Goal: Task Accomplishment & Management: Manage account settings

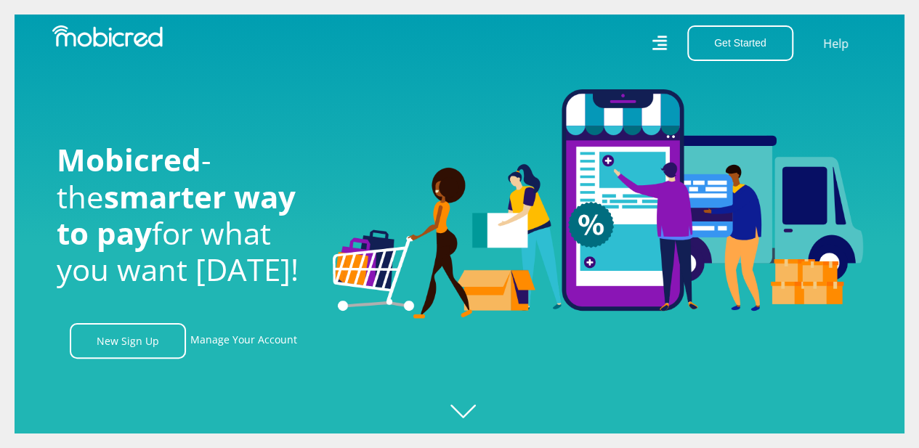
click at [662, 47] on icon at bounding box center [660, 43] width 16 height 23
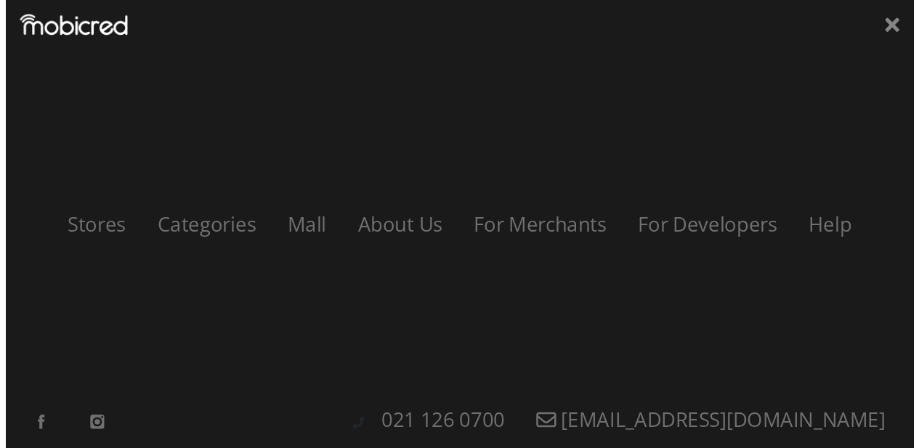
scroll to position [0, 828]
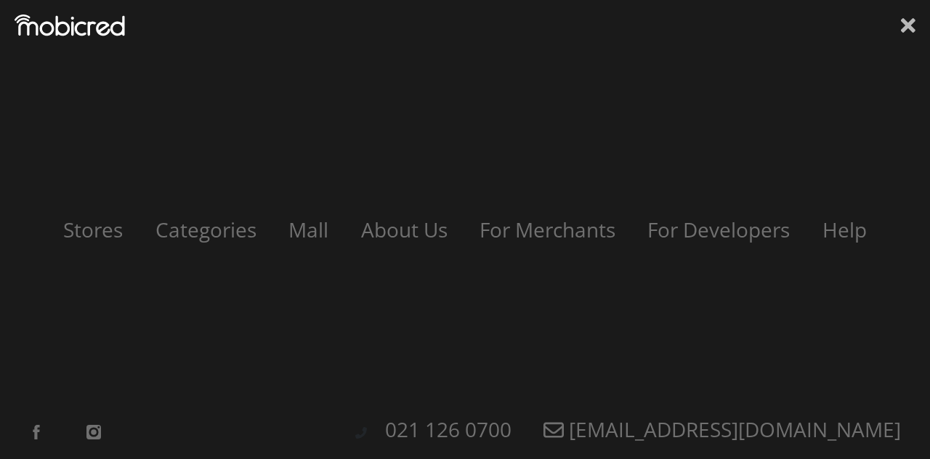
click at [907, 25] on icon at bounding box center [908, 25] width 15 height 15
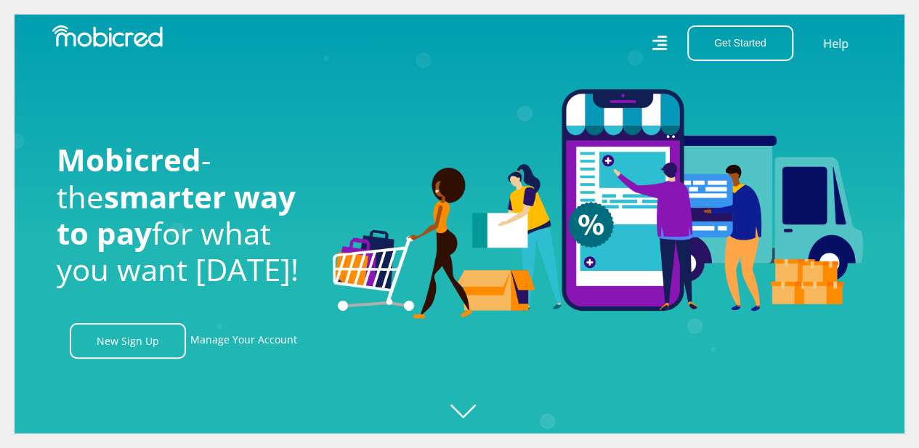
scroll to position [0, 2484]
click at [473, 420] on icon "Created with Raphaël 2.3.0" at bounding box center [474, 224] width 919 height 448
click at [469, 410] on icon "Created with Raphaël 2.3.0" at bounding box center [474, 224] width 919 height 448
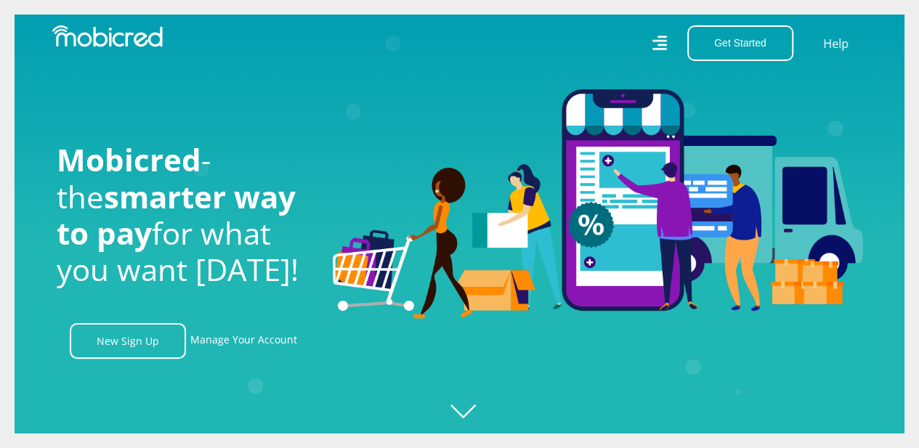
click at [469, 410] on icon "Created with Raphaël 2.3.0" at bounding box center [474, 224] width 919 height 448
click at [257, 339] on link "Manage Your Account" at bounding box center [243, 341] width 107 height 36
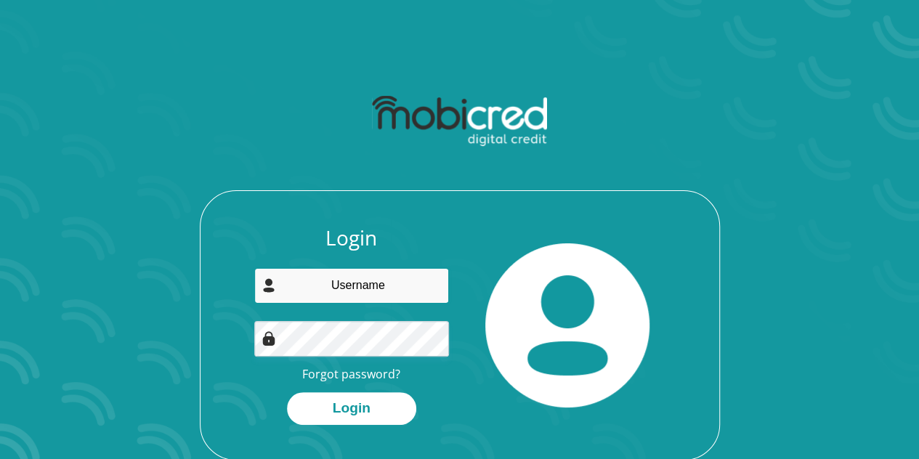
click at [353, 278] on input "email" at bounding box center [351, 286] width 195 height 36
type input "nkosi.keswa@gmail.com"
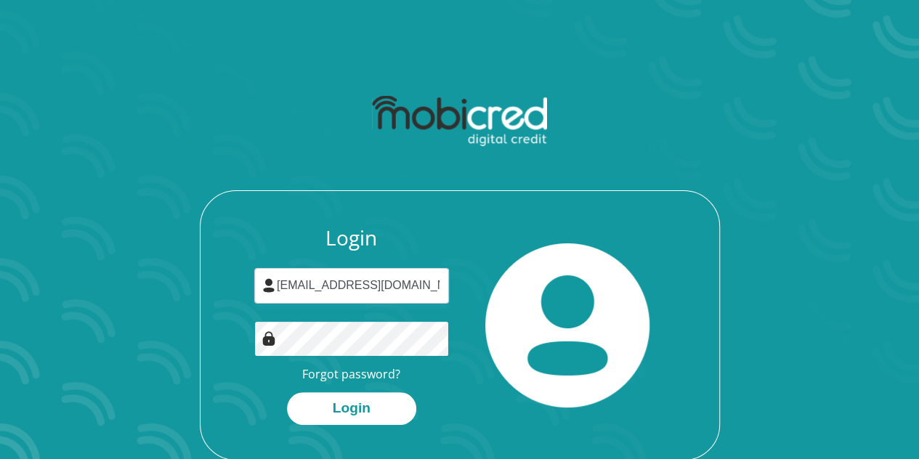
click at [287, 392] on button "Login" at bounding box center [351, 408] width 129 height 33
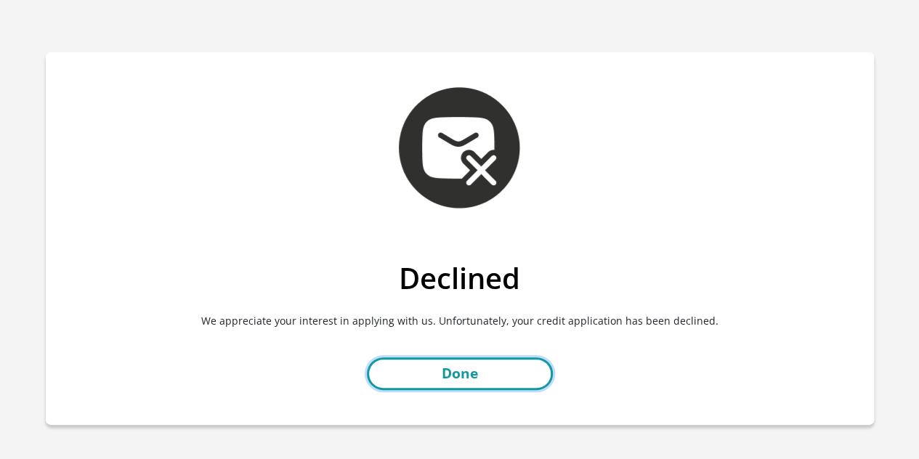
click at [477, 373] on link "Done" at bounding box center [460, 373] width 186 height 33
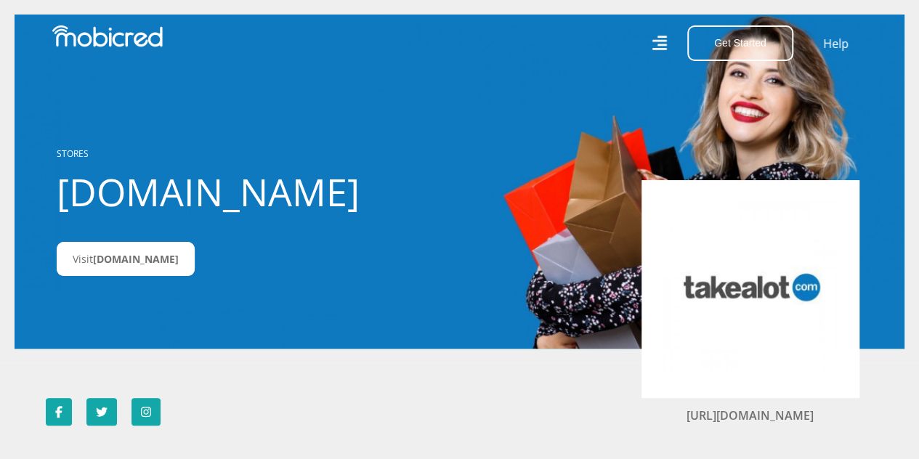
click at [666, 50] on icon at bounding box center [659, 43] width 15 height 15
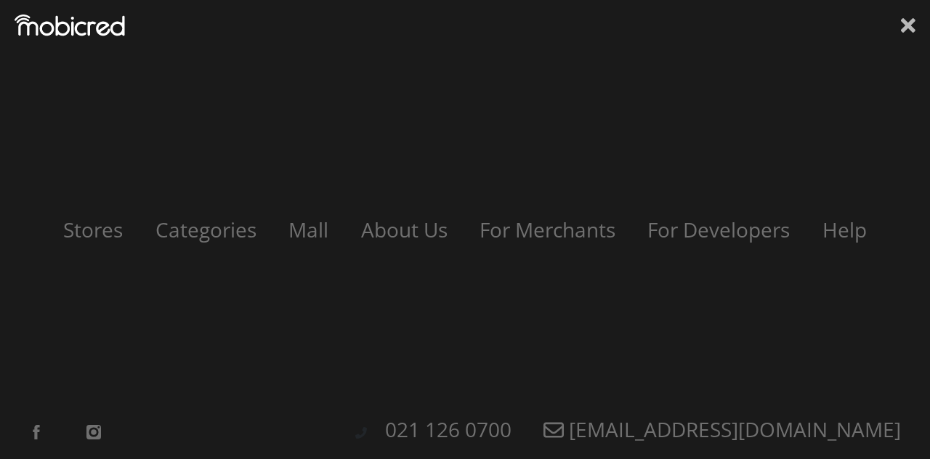
click at [907, 31] on icon at bounding box center [908, 26] width 15 height 22
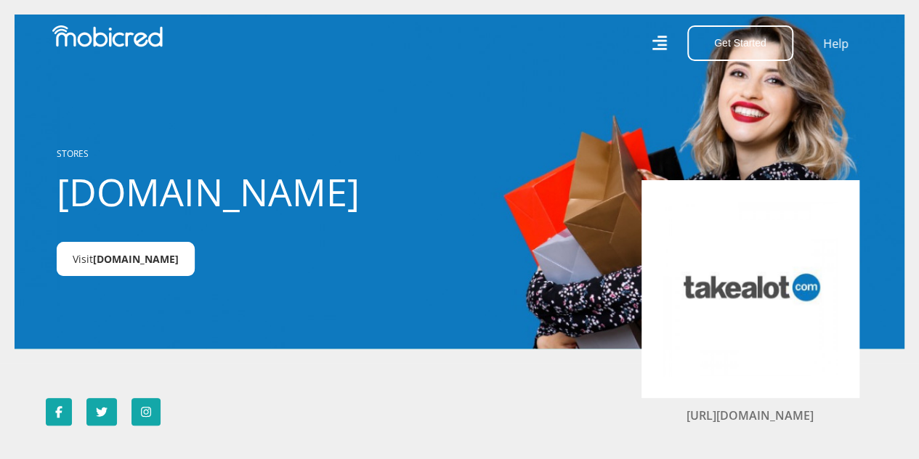
click at [110, 264] on span "Takealot.credit" at bounding box center [136, 259] width 86 height 14
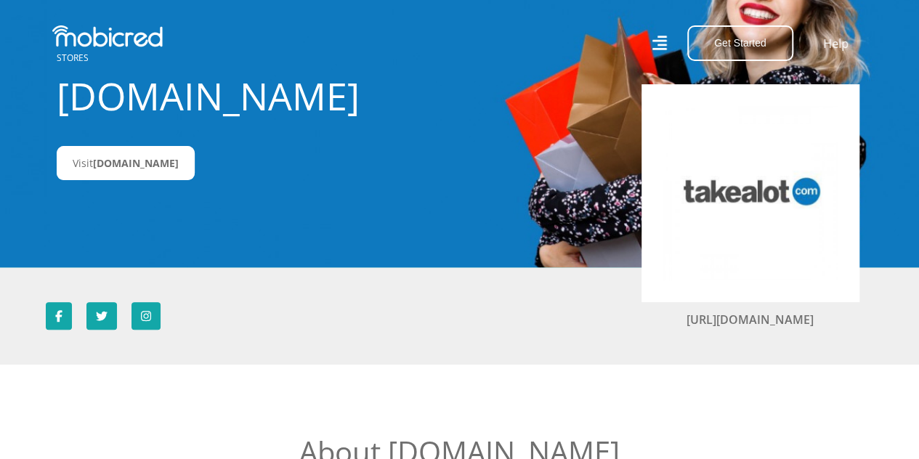
scroll to position [37, 0]
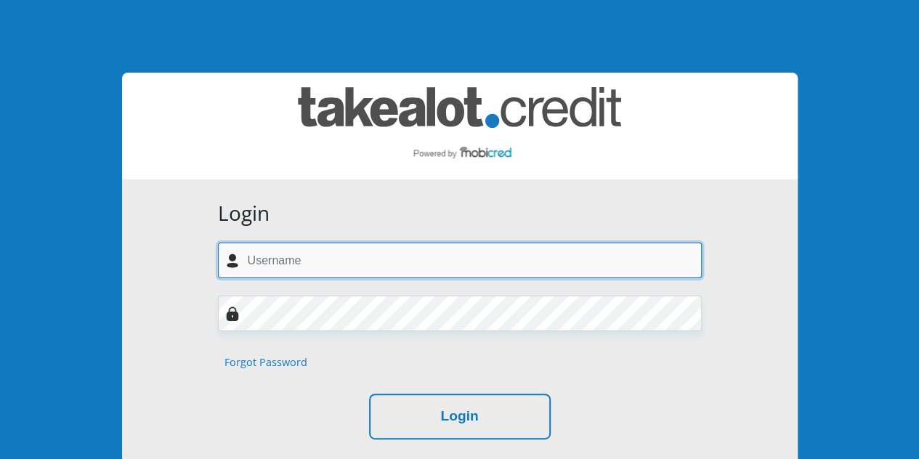
click at [526, 267] on input "text" at bounding box center [460, 261] width 484 height 36
type input "nkosi.keswa@gmail.com"
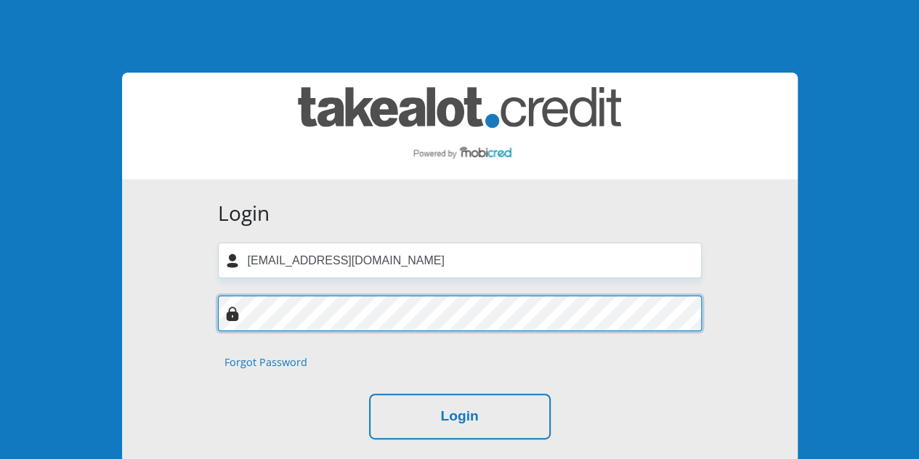
click at [369, 394] on button "Login" at bounding box center [460, 417] width 182 height 46
